Goal: Task Accomplishment & Management: Complete application form

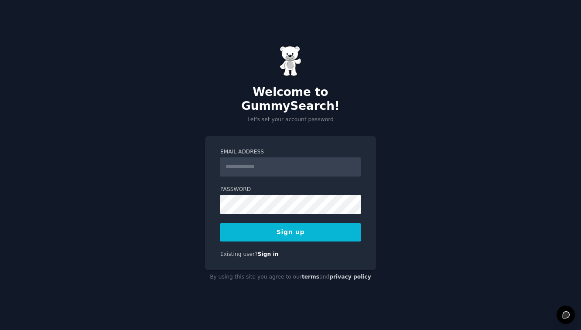
click at [251, 161] on input "Email Address" at bounding box center [290, 167] width 141 height 19
type input "**********"
click at [291, 225] on button "Sign up" at bounding box center [290, 232] width 141 height 18
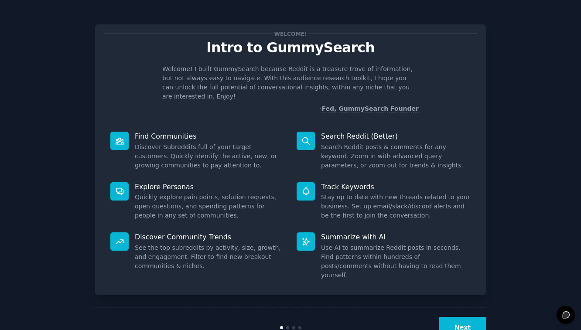
click at [464, 317] on button "Next" at bounding box center [462, 327] width 47 height 21
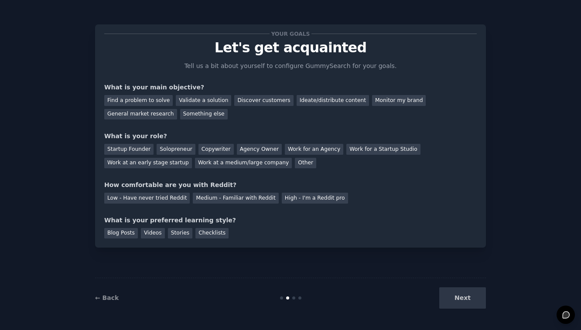
click at [464, 299] on div "Next" at bounding box center [421, 298] width 130 height 21
click at [131, 149] on div "Startup Founder" at bounding box center [128, 149] width 49 height 11
click at [137, 115] on div "General market research" at bounding box center [140, 114] width 73 height 11
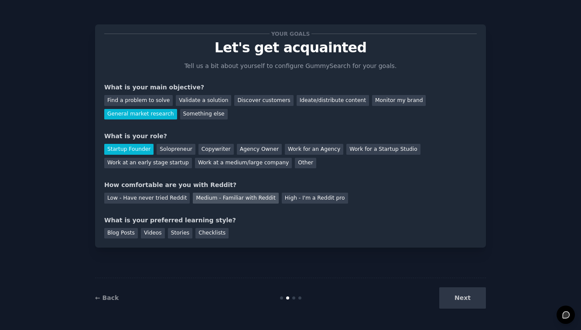
click at [235, 195] on div "Medium - Familiar with Reddit" at bounding box center [236, 198] width 86 height 11
click at [482, 308] on div "Next" at bounding box center [421, 298] width 130 height 21
click at [473, 298] on div "Next" at bounding box center [421, 298] width 130 height 21
click at [198, 232] on div "Checklists" at bounding box center [211, 233] width 33 height 11
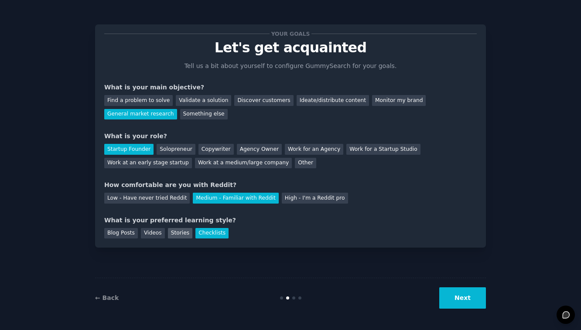
click at [172, 232] on div "Stories" at bounding box center [180, 233] width 24 height 11
click at [469, 298] on button "Next" at bounding box center [462, 298] width 47 height 21
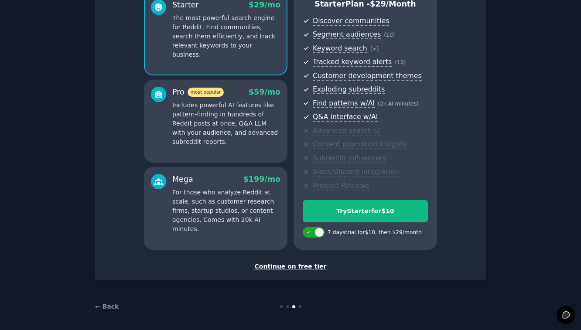
scroll to position [85, 0]
